Goal: Navigation & Orientation: Go to known website

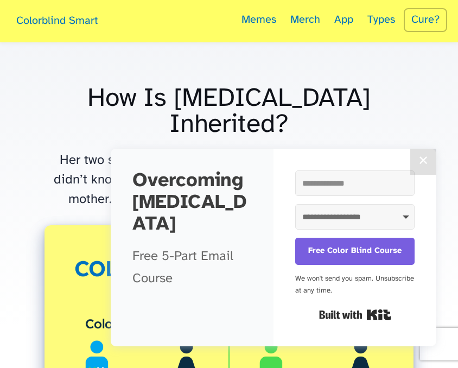
click at [429, 159] on button "✕" at bounding box center [423, 162] width 26 height 26
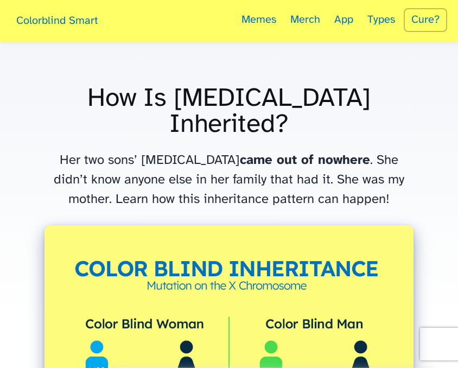
click at [80, 21] on link "Colorblind Smart" at bounding box center [57, 21] width 92 height 35
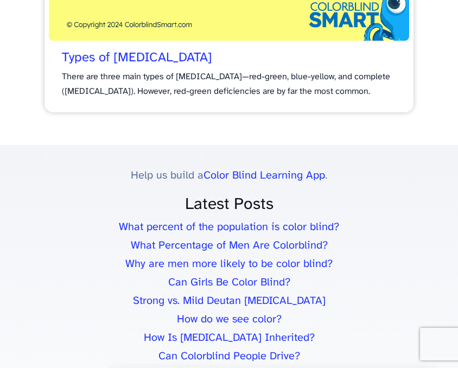
scroll to position [5773, 0]
